Goal: Transaction & Acquisition: Purchase product/service

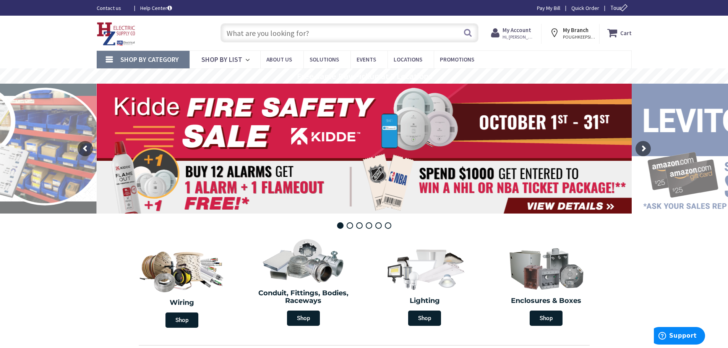
click at [312, 34] on input "text" at bounding box center [350, 32] width 258 height 19
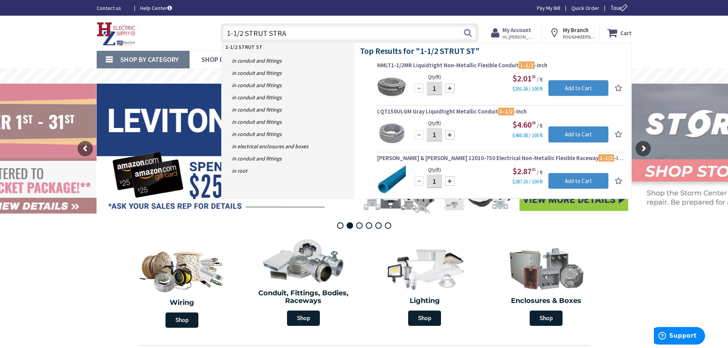
type input "1-1/2 STRUT STRAP"
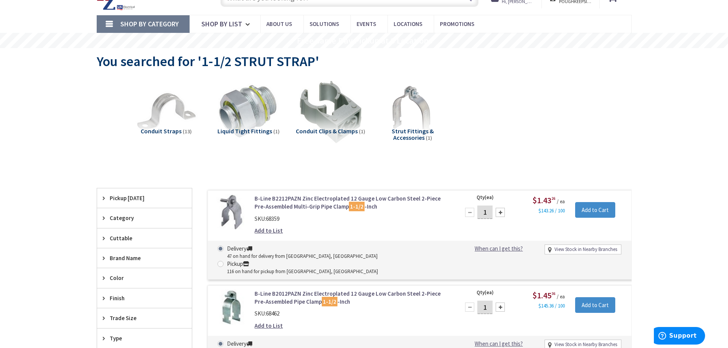
scroll to position [38, 0]
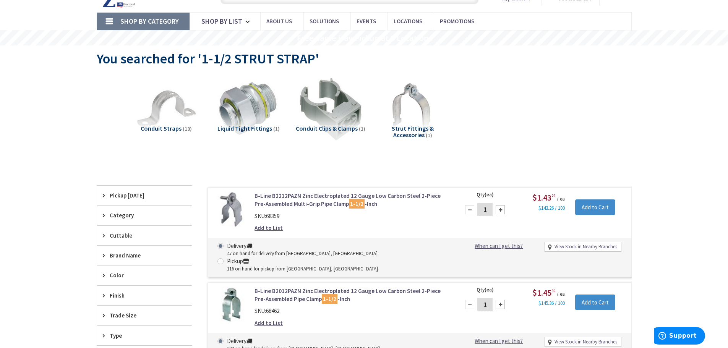
click at [224, 258] on span at bounding box center [221, 261] width 6 height 6
click at [224, 259] on input "Pickup 116 on hand for pickup from Poughkeepsie, NY" at bounding box center [221, 261] width 5 height 5
radio input "true"
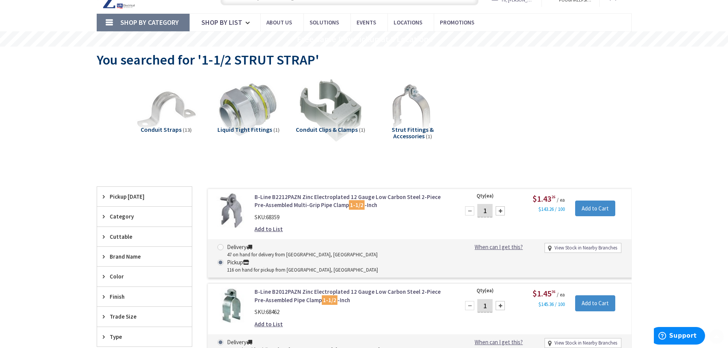
scroll to position [39, 0]
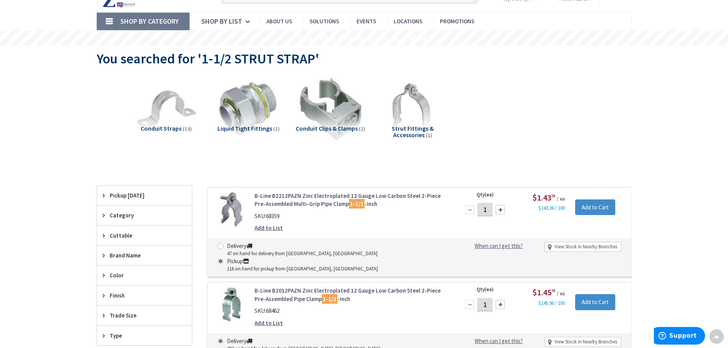
drag, startPoint x: 487, startPoint y: 210, endPoint x: 479, endPoint y: 207, distance: 9.3
click at [479, 208] on input "1" at bounding box center [484, 209] width 15 height 13
type input "50"
click at [582, 204] on input "Add to Cart" at bounding box center [595, 208] width 40 height 16
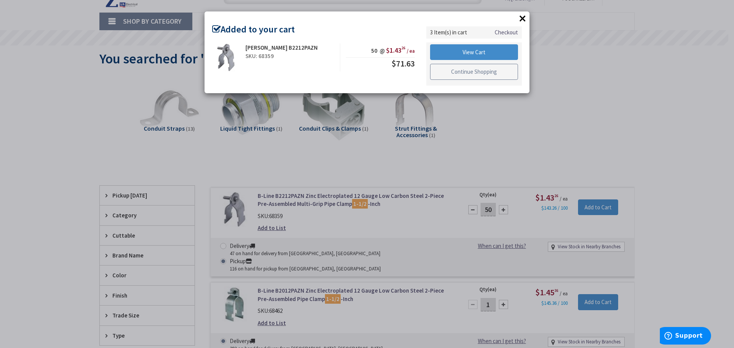
click at [455, 72] on link "Continue Shopping" at bounding box center [474, 72] width 88 height 16
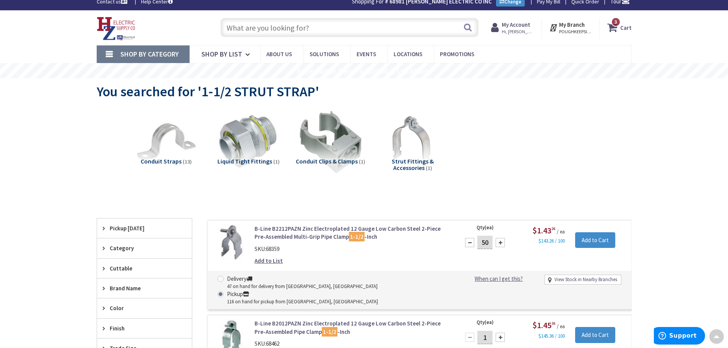
scroll to position [0, 0]
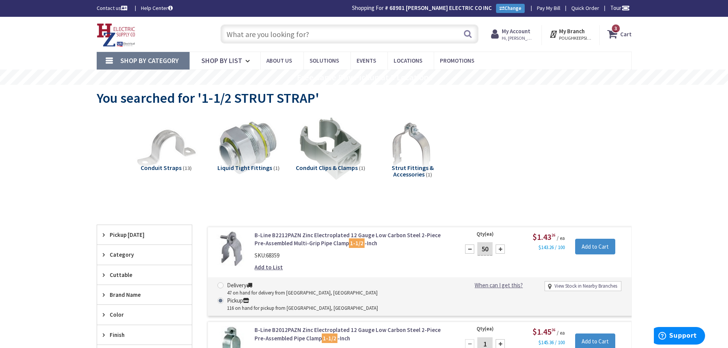
click at [325, 32] on input "text" at bounding box center [350, 33] width 258 height 19
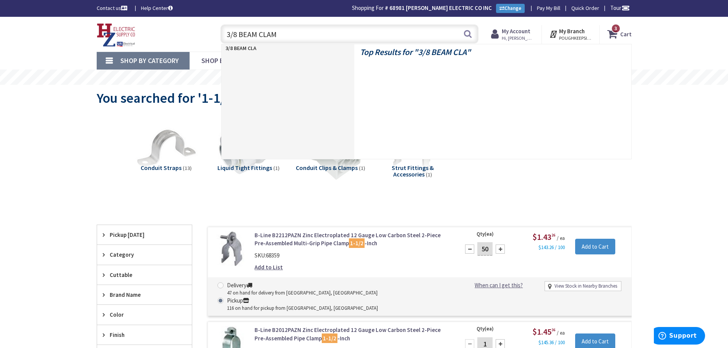
type input "3/8 BEAM CLAMP"
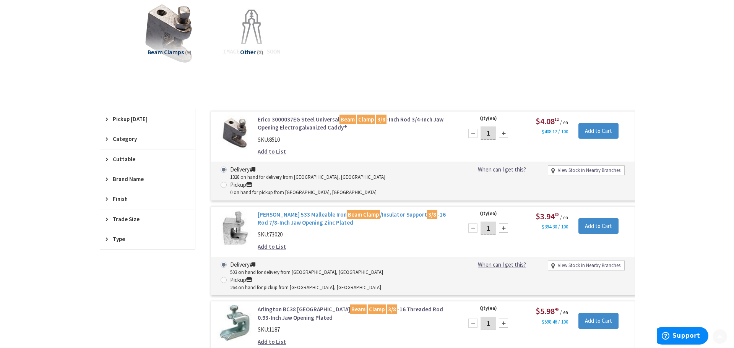
scroll to position [116, 0]
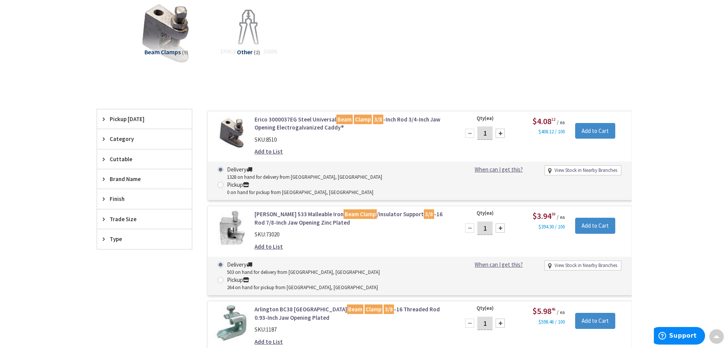
click at [224, 277] on span at bounding box center [221, 280] width 6 height 6
click at [224, 278] on input "Pickup 264 on hand for pickup from Poughkeepsie, NY" at bounding box center [221, 280] width 5 height 5
radio input "true"
drag, startPoint x: 485, startPoint y: 214, endPoint x: 493, endPoint y: 213, distance: 7.7
click at [493, 222] on input "1" at bounding box center [484, 228] width 15 height 13
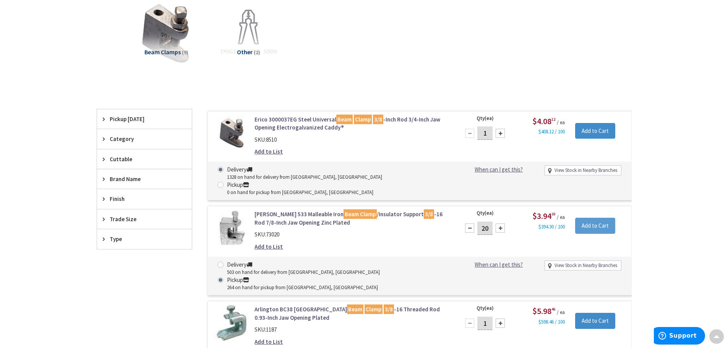
type input "20"
click at [598, 218] on input "Add to Cart" at bounding box center [595, 226] width 40 height 16
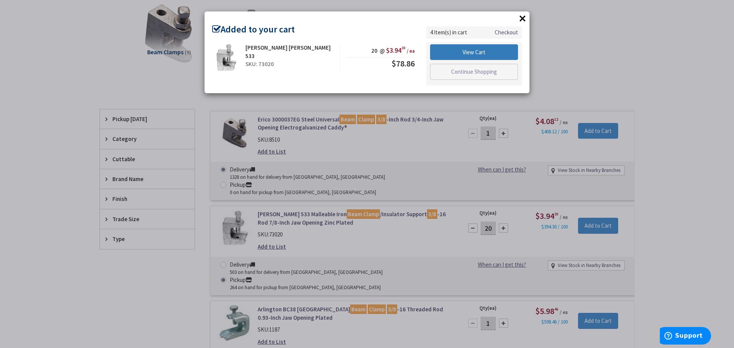
click at [479, 50] on link "View Cart" at bounding box center [474, 52] width 88 height 16
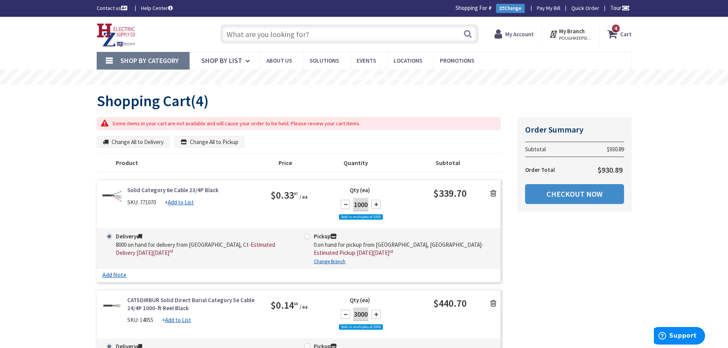
click at [496, 193] on icon at bounding box center [493, 194] width 6 height 8
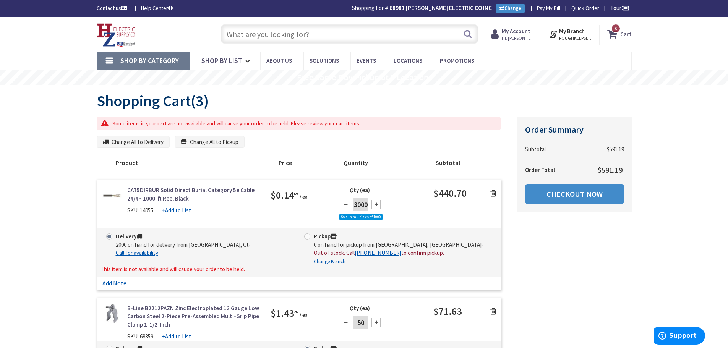
click at [492, 195] on icon at bounding box center [493, 194] width 6 height 8
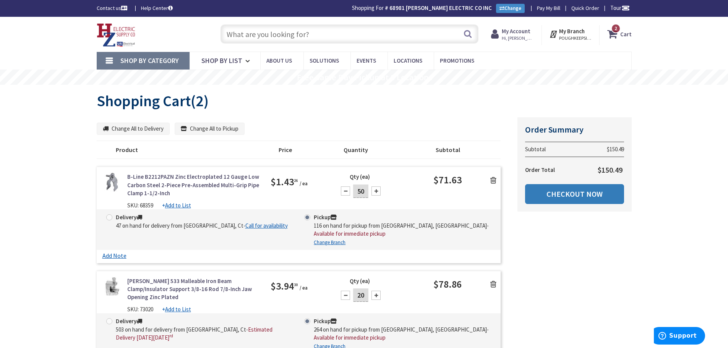
click at [573, 194] on link "Checkout Now" at bounding box center [574, 194] width 99 height 20
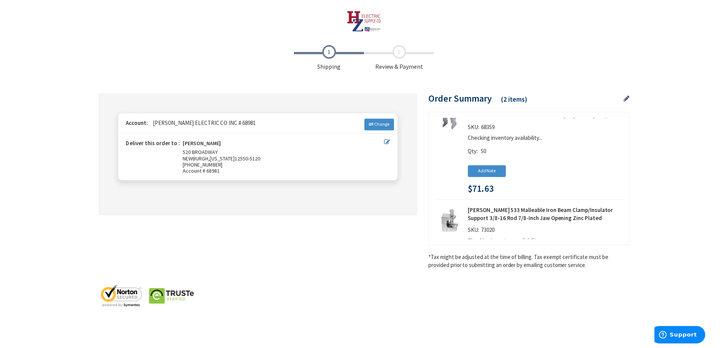
scroll to position [95, 0]
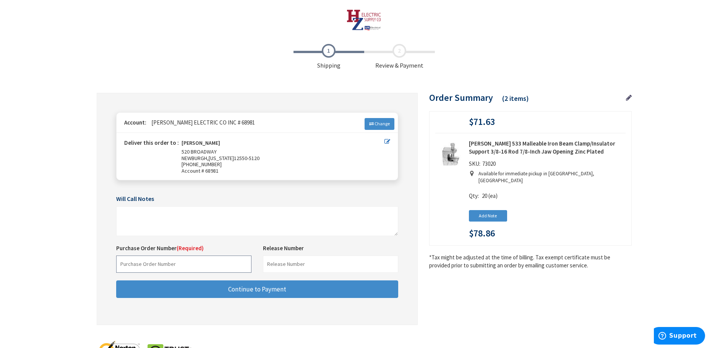
click at [151, 268] on input "text" at bounding box center [183, 264] width 135 height 17
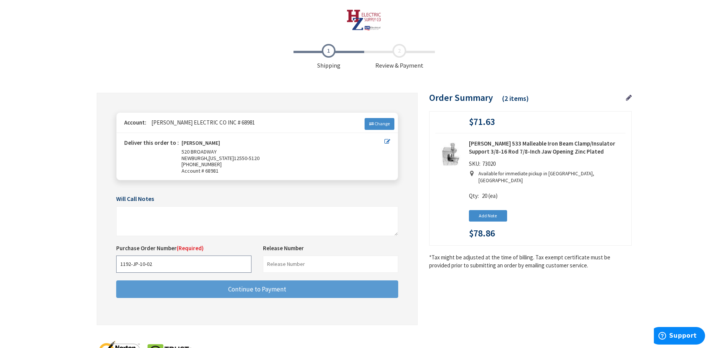
type input "1192-JP-10-02"
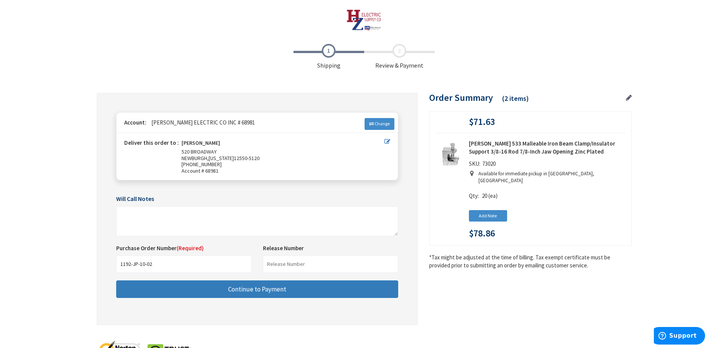
click at [196, 283] on button "Continue to Payment" at bounding box center [257, 290] width 282 height 18
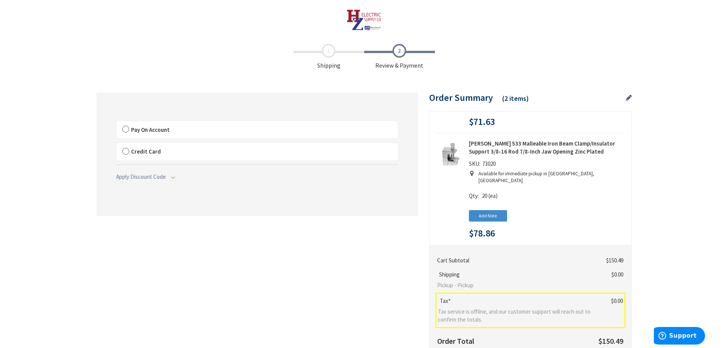
click at [125, 130] on label "Pay On Account" at bounding box center [257, 130] width 281 height 18
click at [117, 123] on input "Pay On Account" at bounding box center [117, 123] width 0 height 0
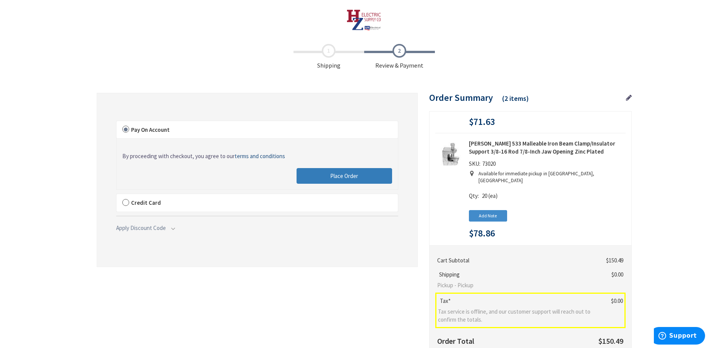
click at [330, 178] on button "Place Order" at bounding box center [345, 176] width 96 height 16
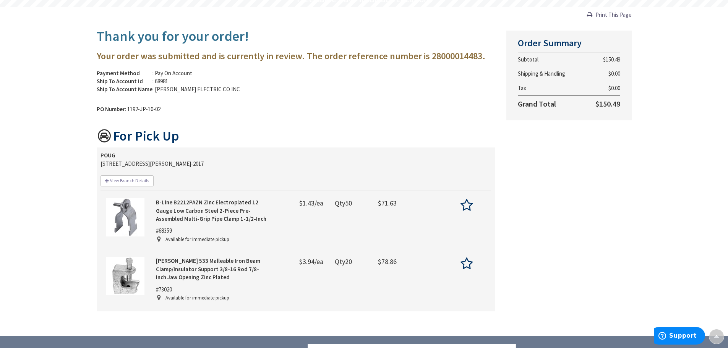
scroll to position [76, 0]
